Goal: Task Accomplishment & Management: Manage account settings

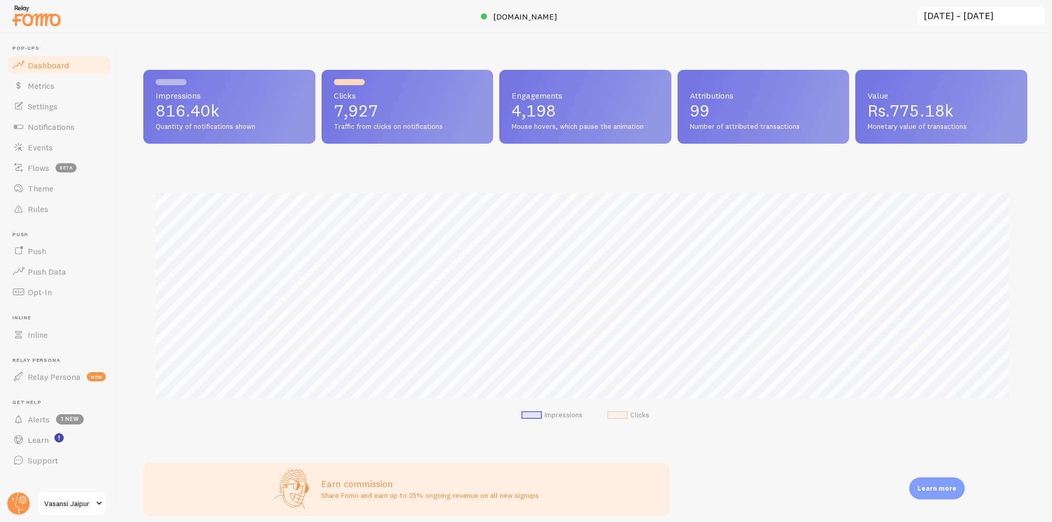
scroll to position [270, 877]
click at [1, 514] on header "Pop-ups Dashboard Metrics Settings Notifications Events Flows beta Theme Rules …" at bounding box center [59, 278] width 118 height 490
click at [12, 507] on circle at bounding box center [18, 504] width 23 height 23
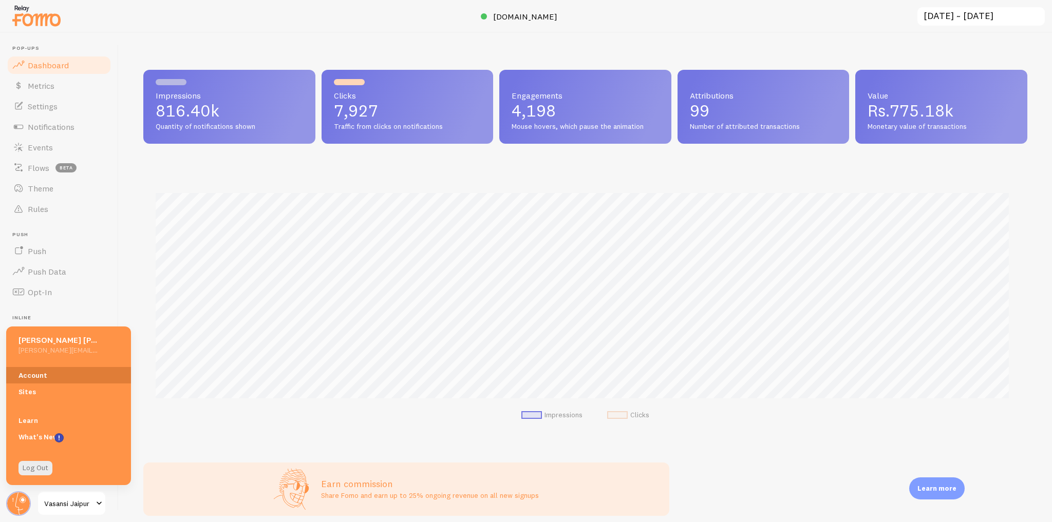
click at [58, 377] on link "Account" at bounding box center [68, 375] width 125 height 16
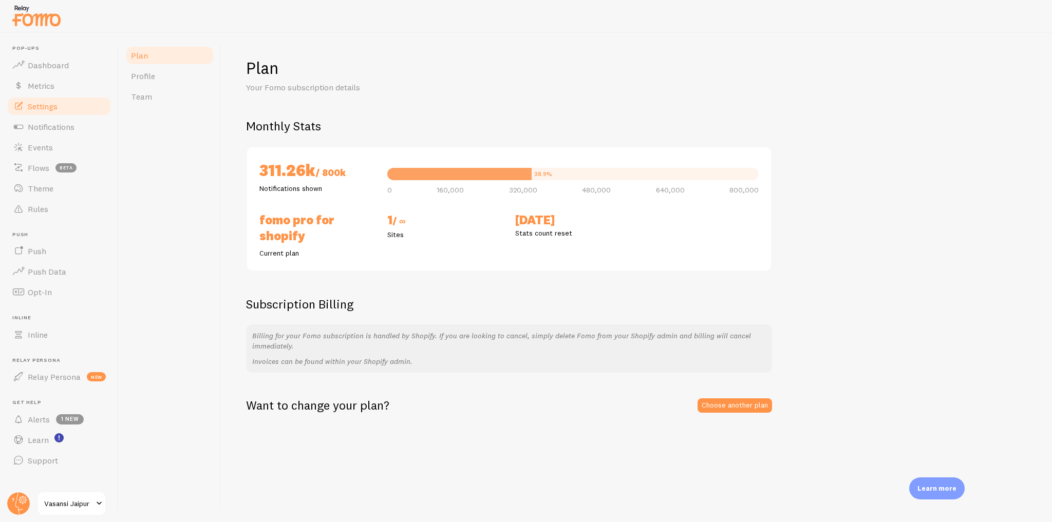
click at [51, 99] on link "Settings" at bounding box center [59, 106] width 106 height 21
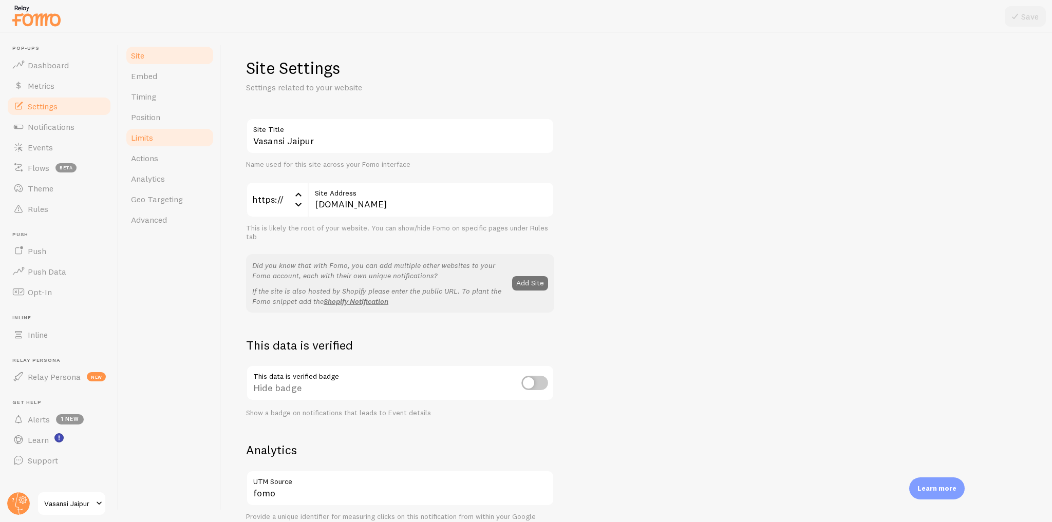
click at [162, 144] on link "Limits" at bounding box center [170, 137] width 90 height 21
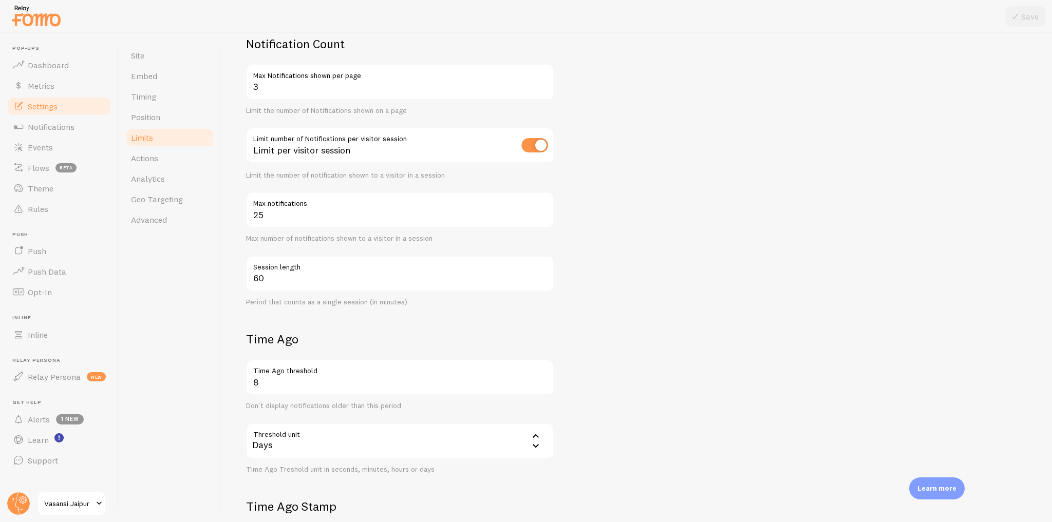
scroll to position [123, 0]
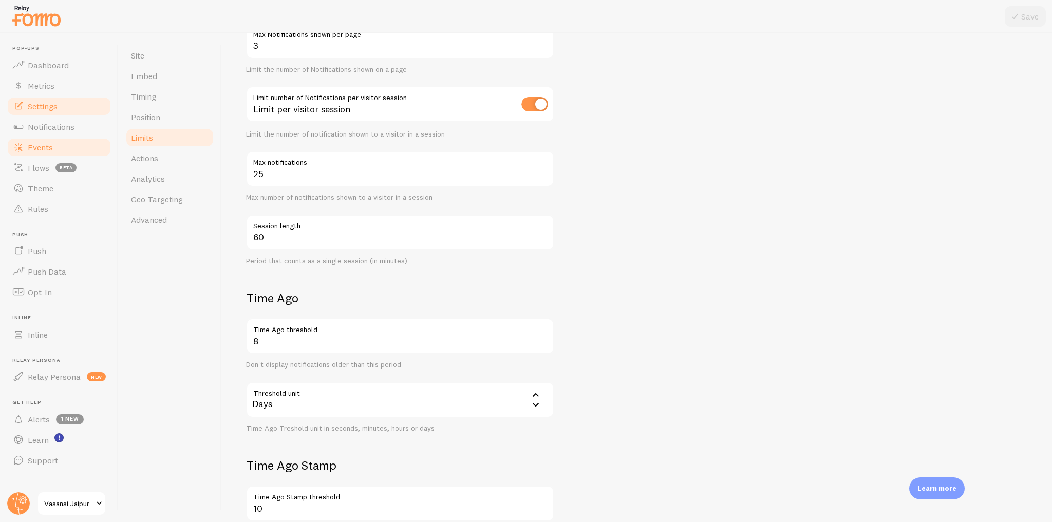
click at [43, 150] on span "Events" at bounding box center [40, 147] width 25 height 10
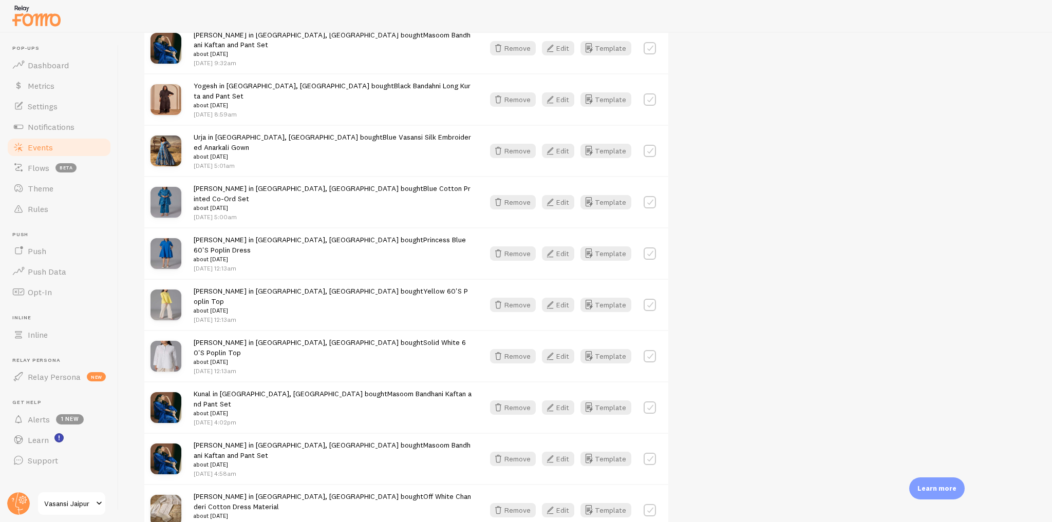
scroll to position [1108, 0]
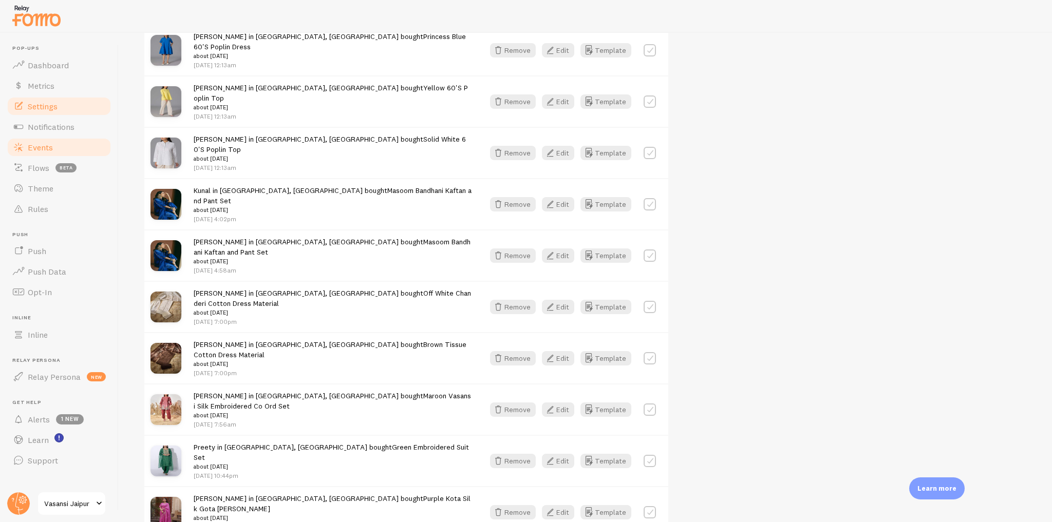
click at [66, 109] on link "Settings" at bounding box center [59, 106] width 106 height 21
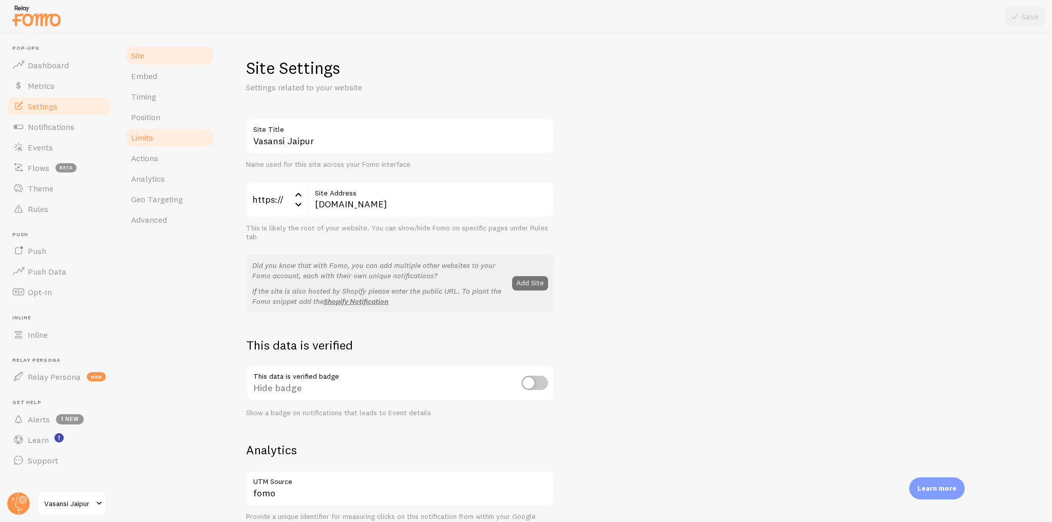
click at [160, 144] on link "Limits" at bounding box center [170, 137] width 90 height 21
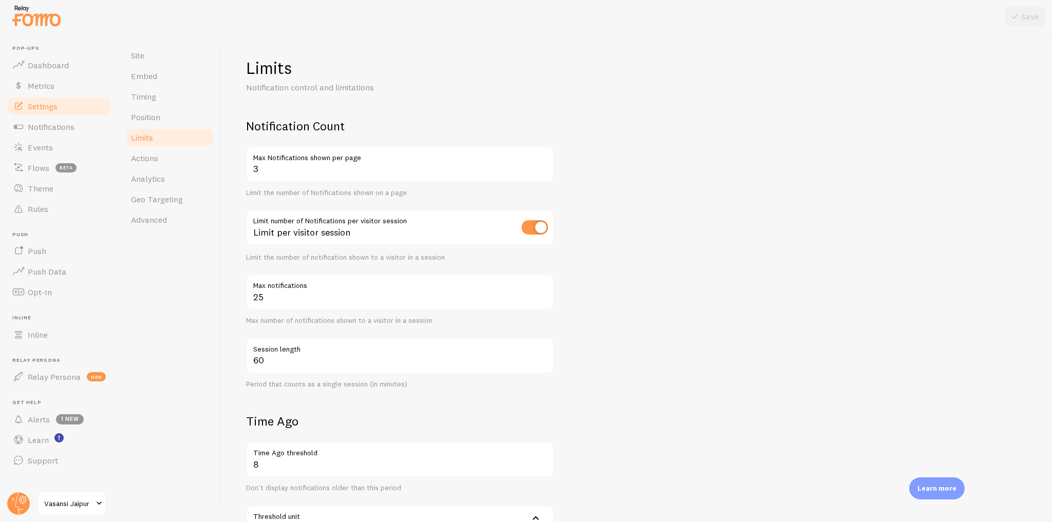
scroll to position [123, 0]
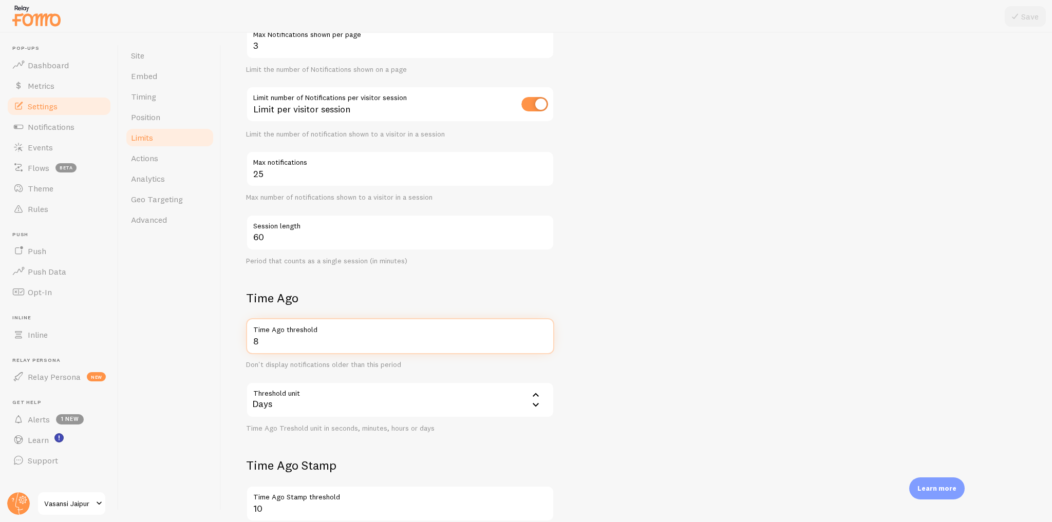
drag, startPoint x: 272, startPoint y: 345, endPoint x: 236, endPoint y: 341, distance: 36.7
click at [236, 341] on div "Limits Notification control and limitations Notification Count 3 Max Notificati…" at bounding box center [636, 278] width 831 height 490
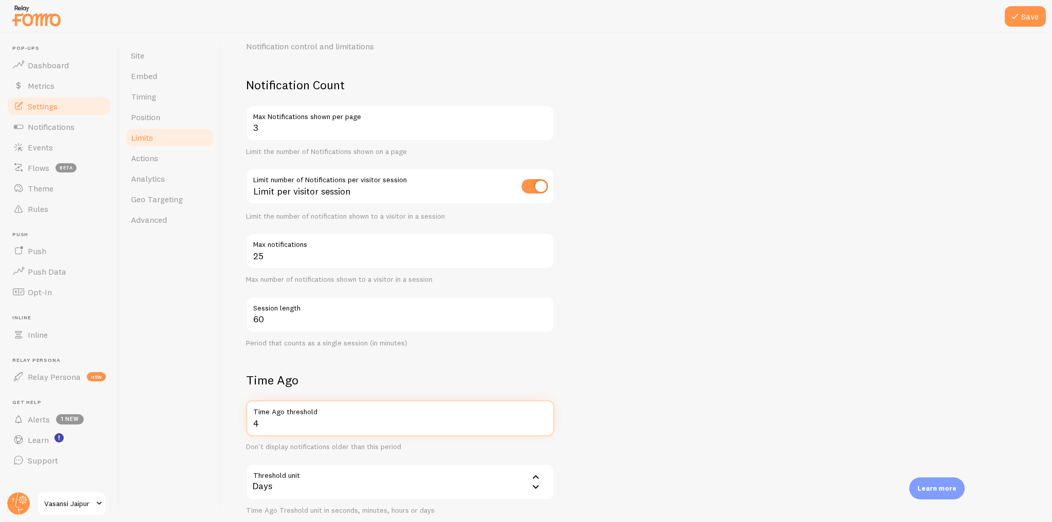
scroll to position [0, 0]
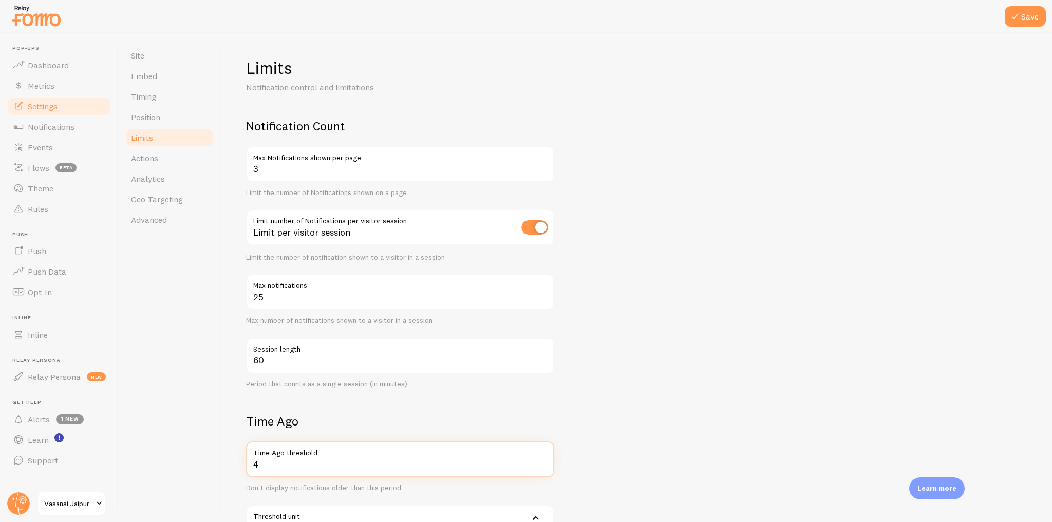
type input "4"
drag, startPoint x: 265, startPoint y: 173, endPoint x: 239, endPoint y: 173, distance: 25.7
click at [239, 173] on div "Limits Notification control and limitations Notification Count 3 Max Notificati…" at bounding box center [636, 278] width 831 height 490
type input "4"
click at [1026, 14] on button "Save" at bounding box center [1025, 16] width 41 height 21
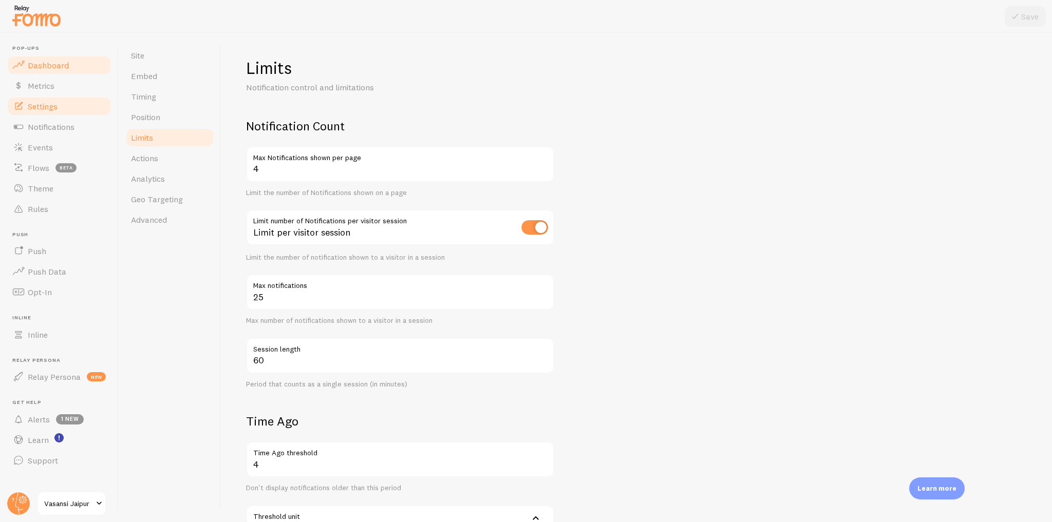
click at [41, 62] on span "Dashboard" at bounding box center [48, 65] width 41 height 10
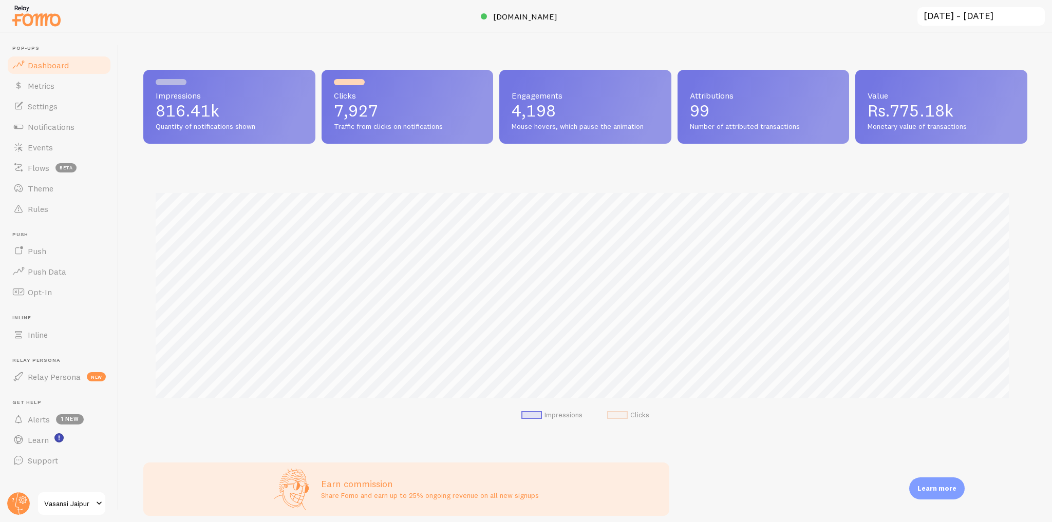
scroll to position [270, 877]
click at [70, 123] on span "Notifications" at bounding box center [51, 127] width 47 height 10
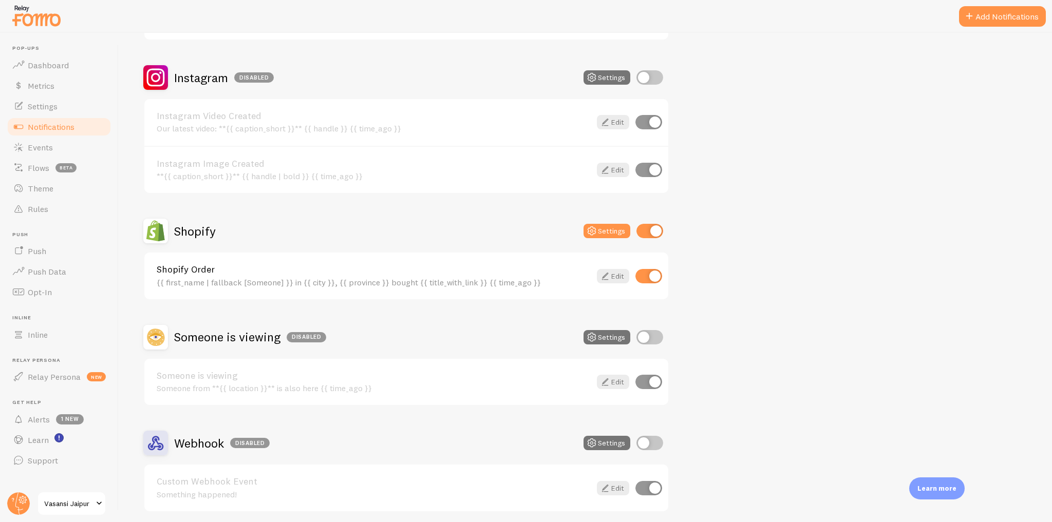
scroll to position [325, 0]
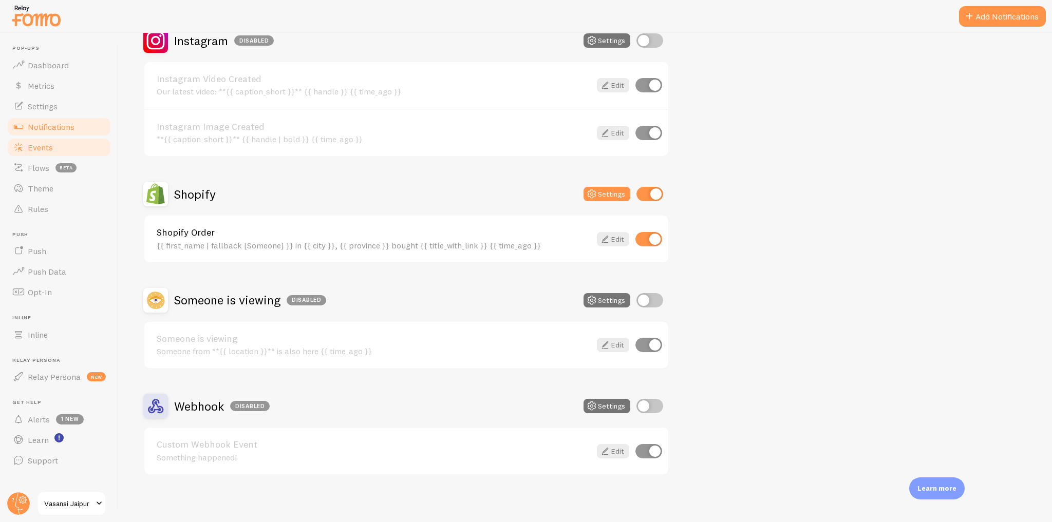
click at [60, 154] on link "Events" at bounding box center [59, 147] width 106 height 21
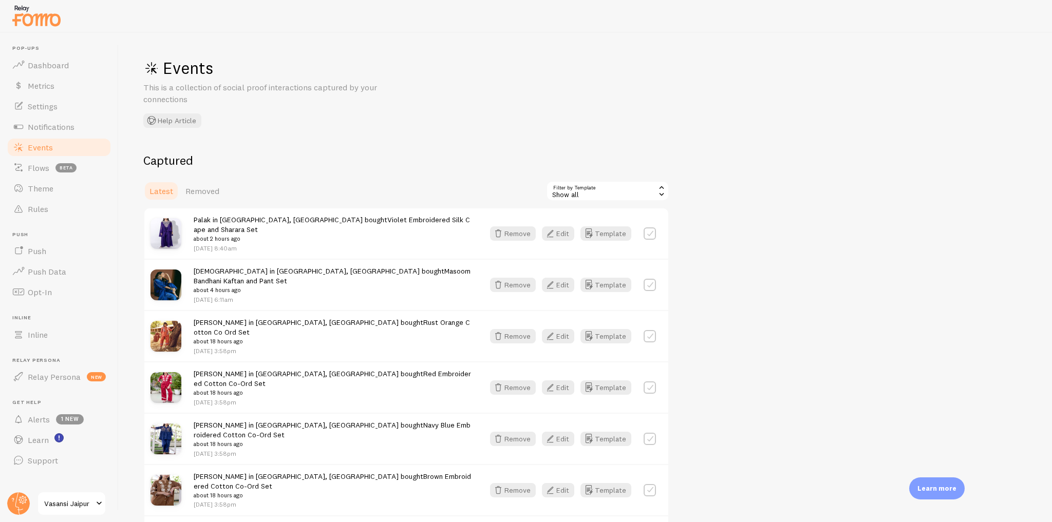
scroll to position [41, 0]
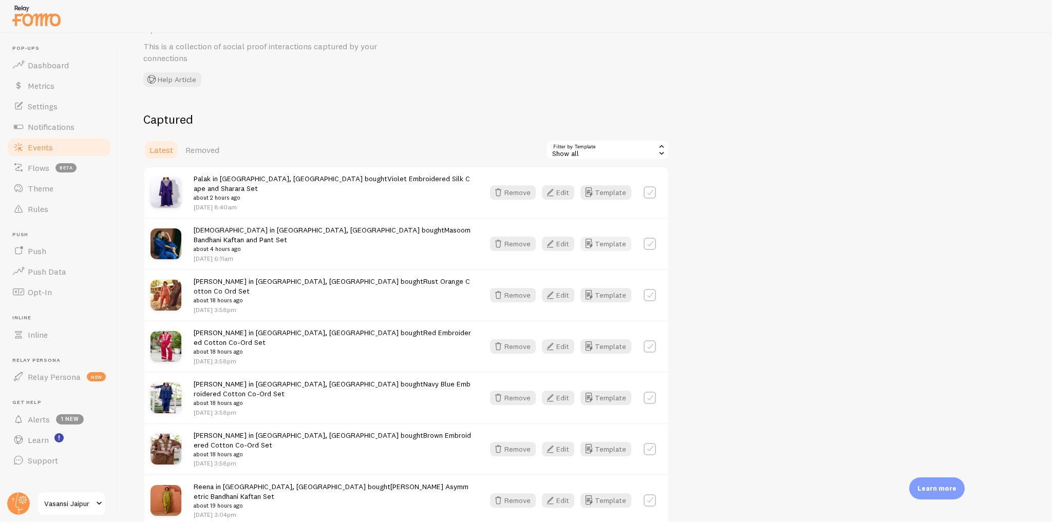
click at [611, 237] on button "Template" at bounding box center [605, 244] width 51 height 14
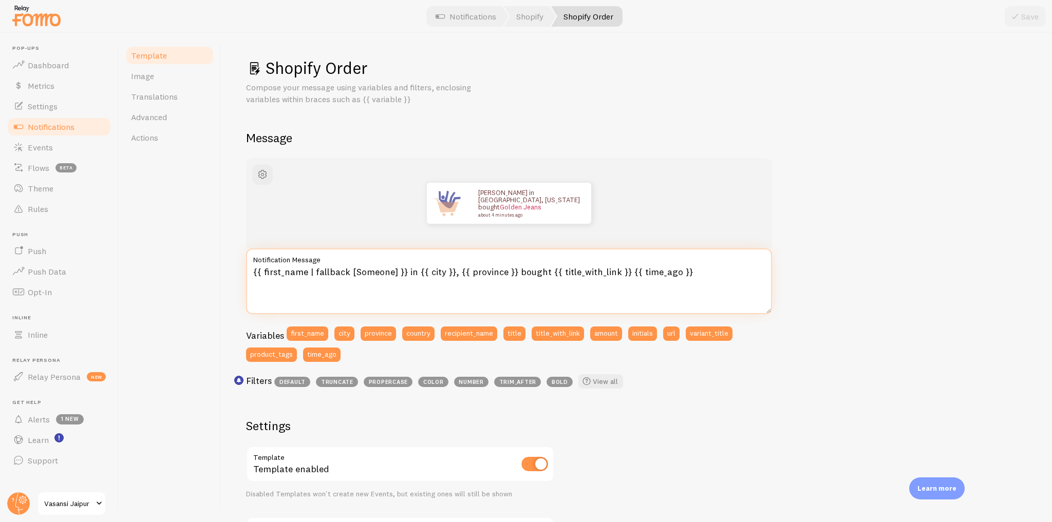
click at [309, 271] on textarea "{{ first_name | fallback [Someone] }} in {{ city }}, {{ province }} bought {{ t…" at bounding box center [509, 282] width 526 height 66
type textarea "{{ first_name | propercase | fallback [Someone] }} in {{ city }}, {{ province }…"
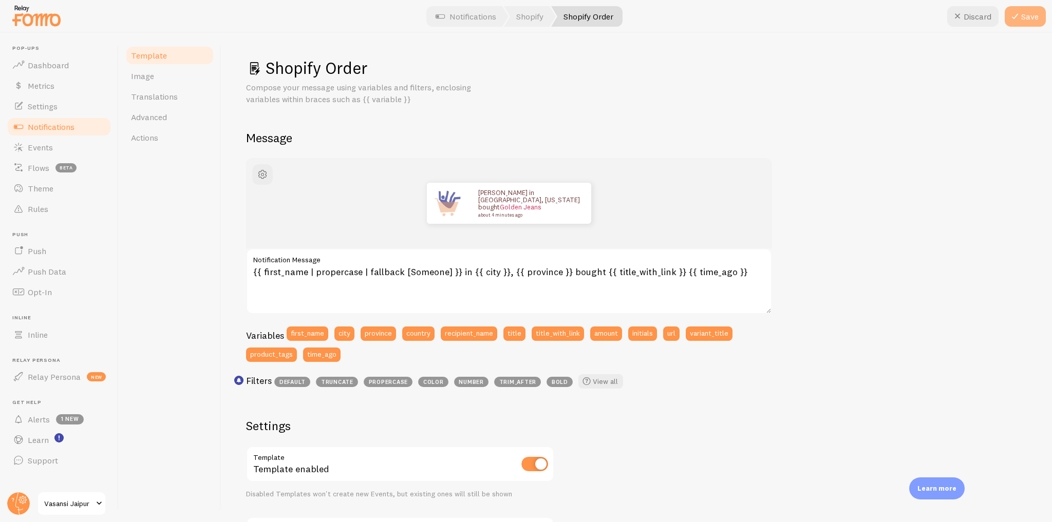
click at [1040, 17] on button "Save" at bounding box center [1025, 16] width 41 height 21
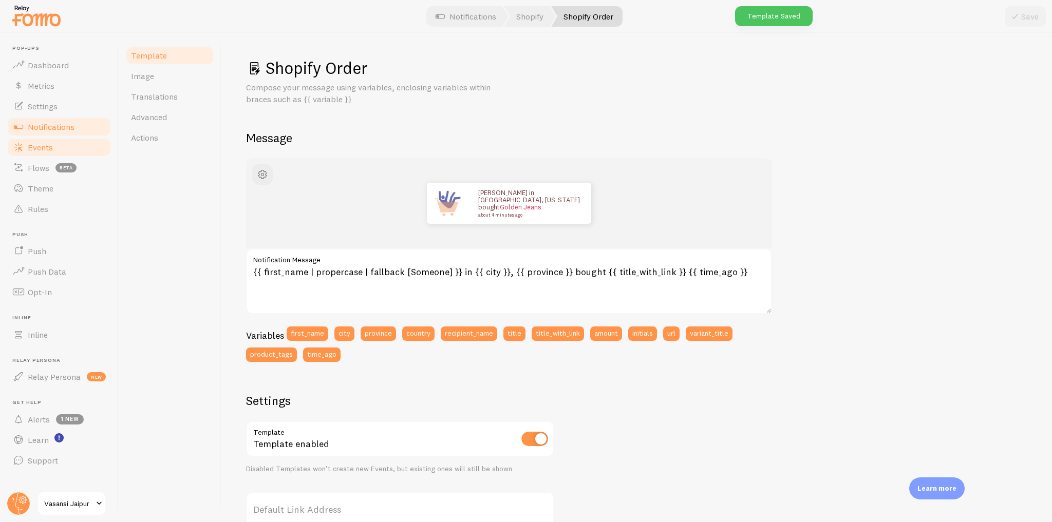
click at [45, 154] on link "Events" at bounding box center [59, 147] width 106 height 21
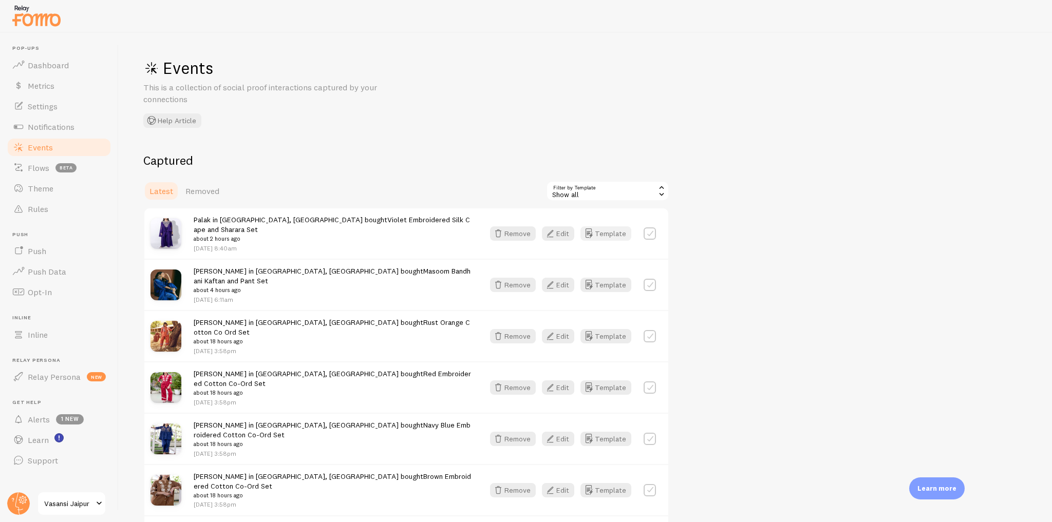
click at [600, 229] on button "Template" at bounding box center [605, 234] width 51 height 14
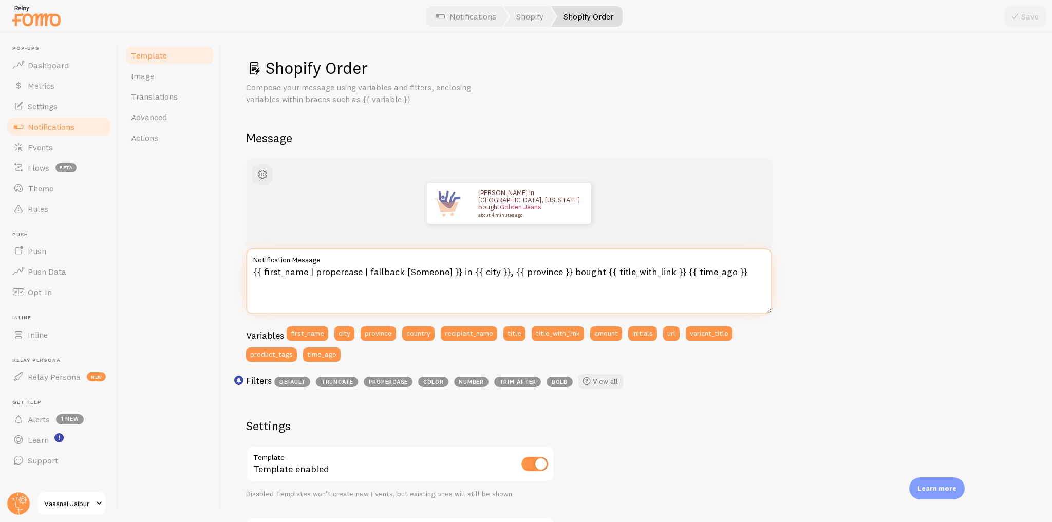
click at [490, 269] on textarea "{{ first_name | propercase | fallback [Someone] }} in {{ city }}, {{ province }…" at bounding box center [509, 282] width 526 height 66
click at [493, 269] on textarea "{{ first_name | propercase | fallback [Someone] }} in {{ city }}, {{ province }…" at bounding box center [509, 282] width 526 height 66
type textarea "{{ first_name | propercase | fallback [Someone] }} in {{ city | propercase }}, …"
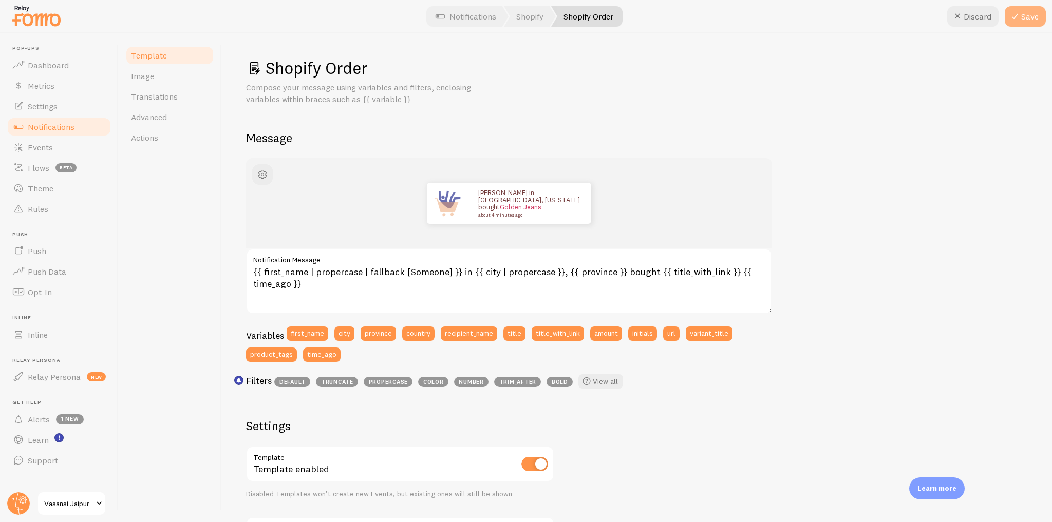
click at [1019, 18] on icon at bounding box center [1015, 16] width 12 height 12
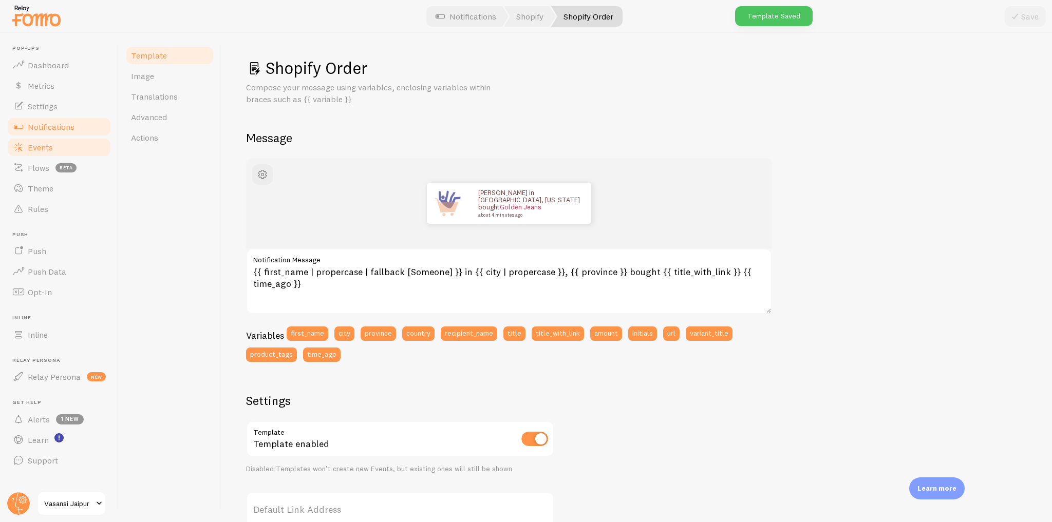
click at [38, 143] on span "Events" at bounding box center [40, 147] width 25 height 10
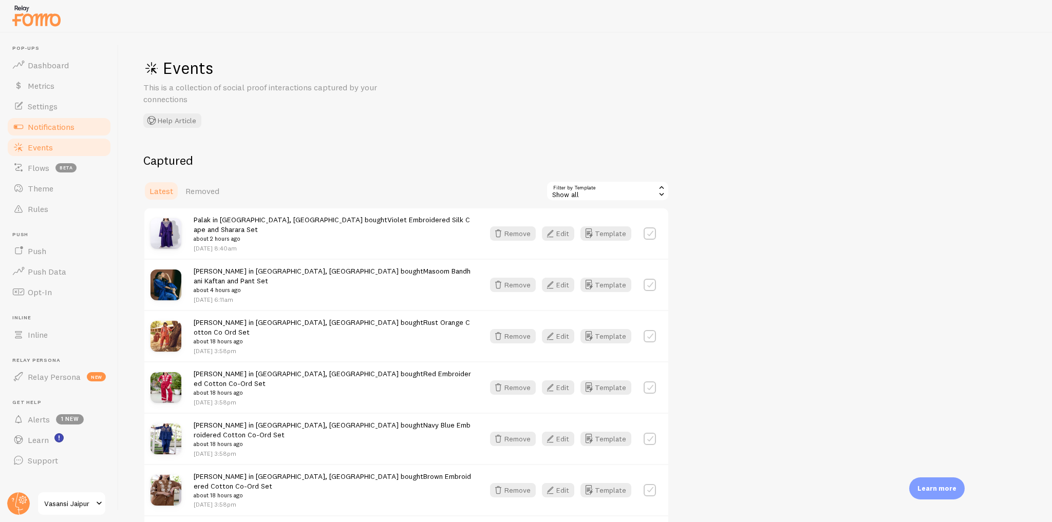
click at [53, 134] on link "Notifications" at bounding box center [59, 127] width 106 height 21
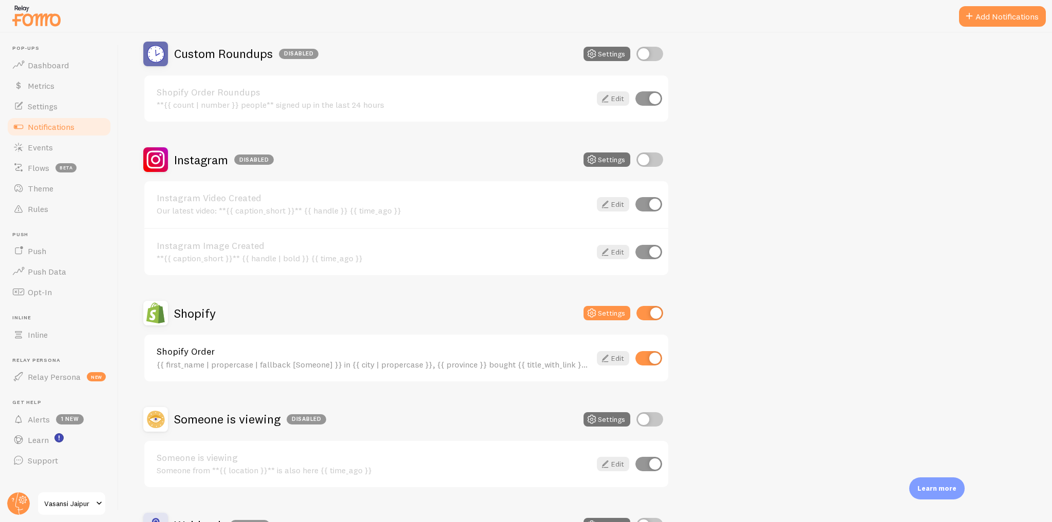
scroll to position [325, 0]
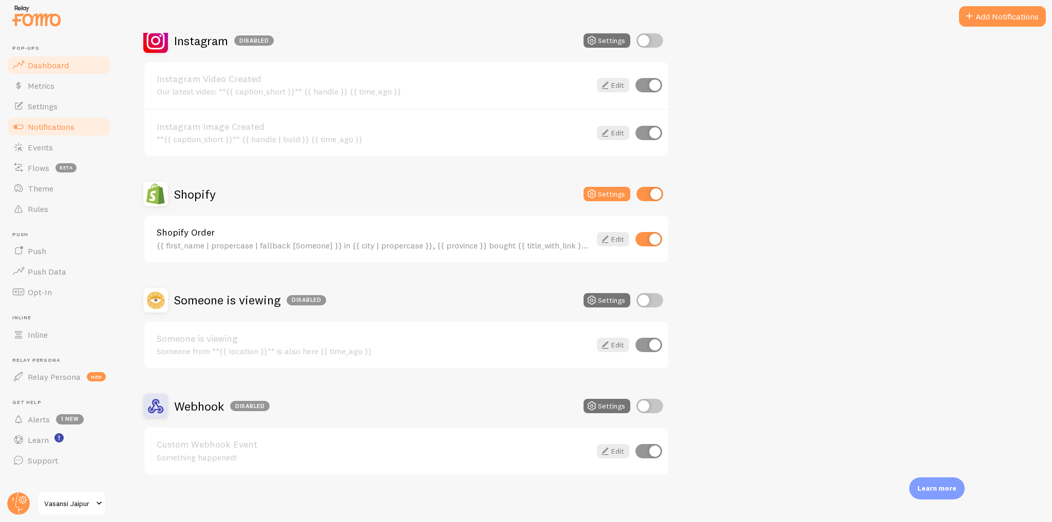
click at [51, 65] on span "Dashboard" at bounding box center [48, 65] width 41 height 10
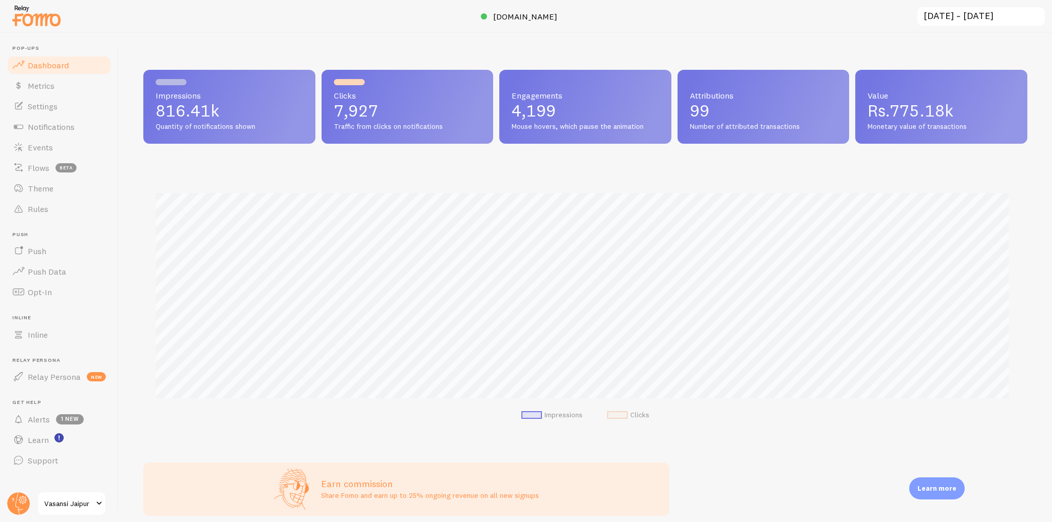
scroll to position [270, 877]
